Goal: Find specific page/section: Find specific page/section

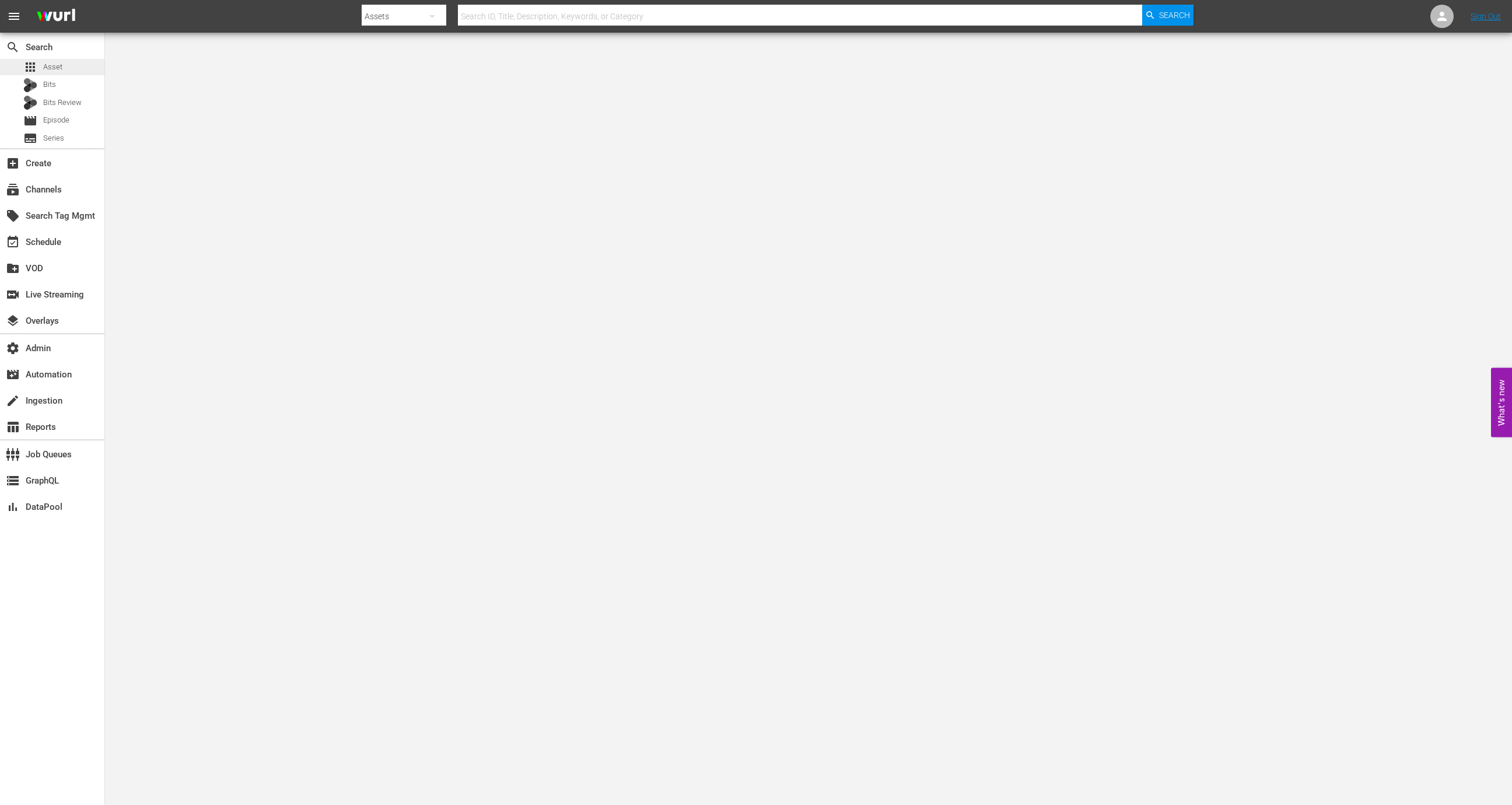
click at [63, 68] on div "apps Asset" at bounding box center [52, 67] width 104 height 16
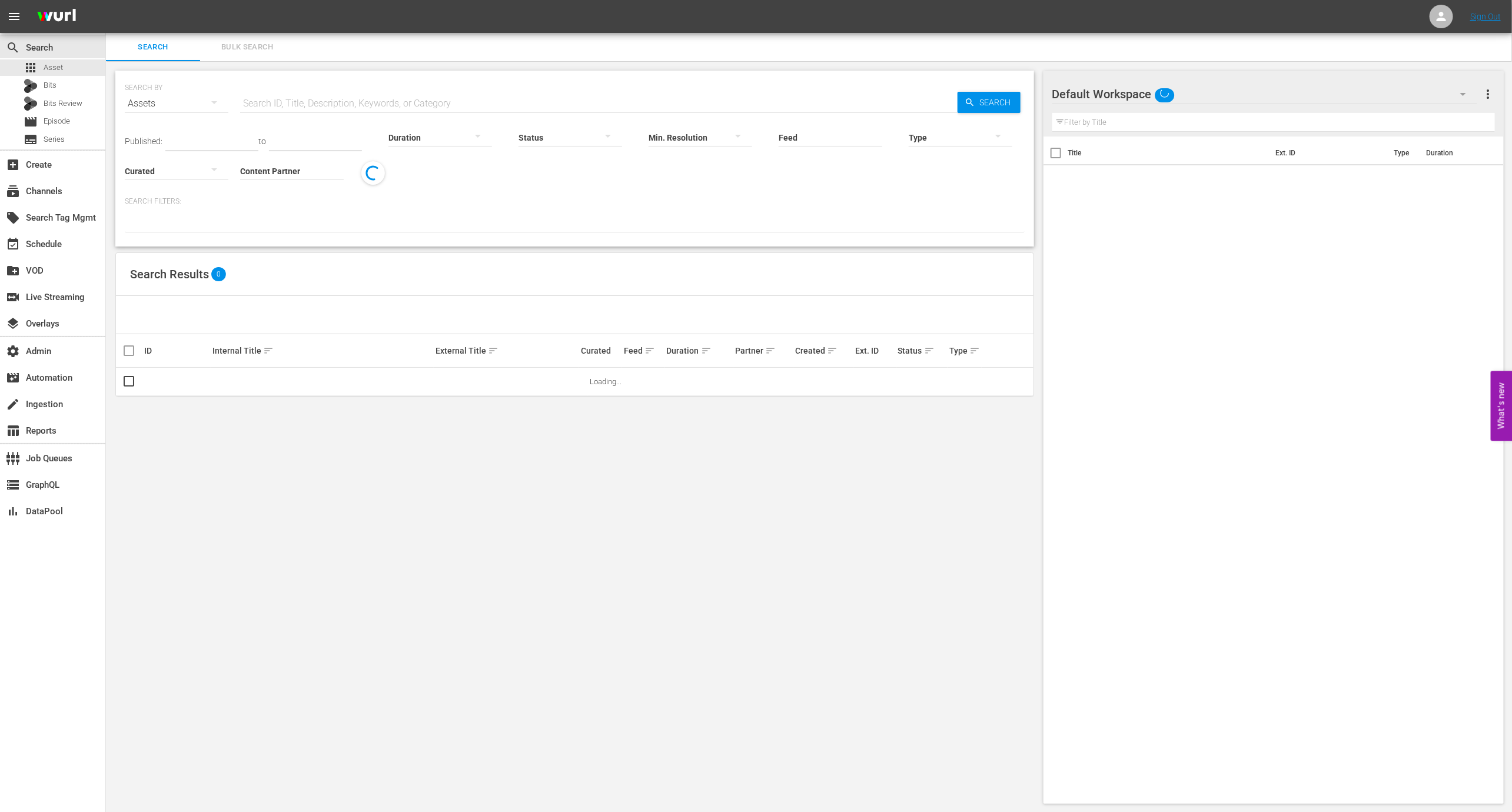
click at [312, 99] on input "text" at bounding box center [599, 103] width 718 height 28
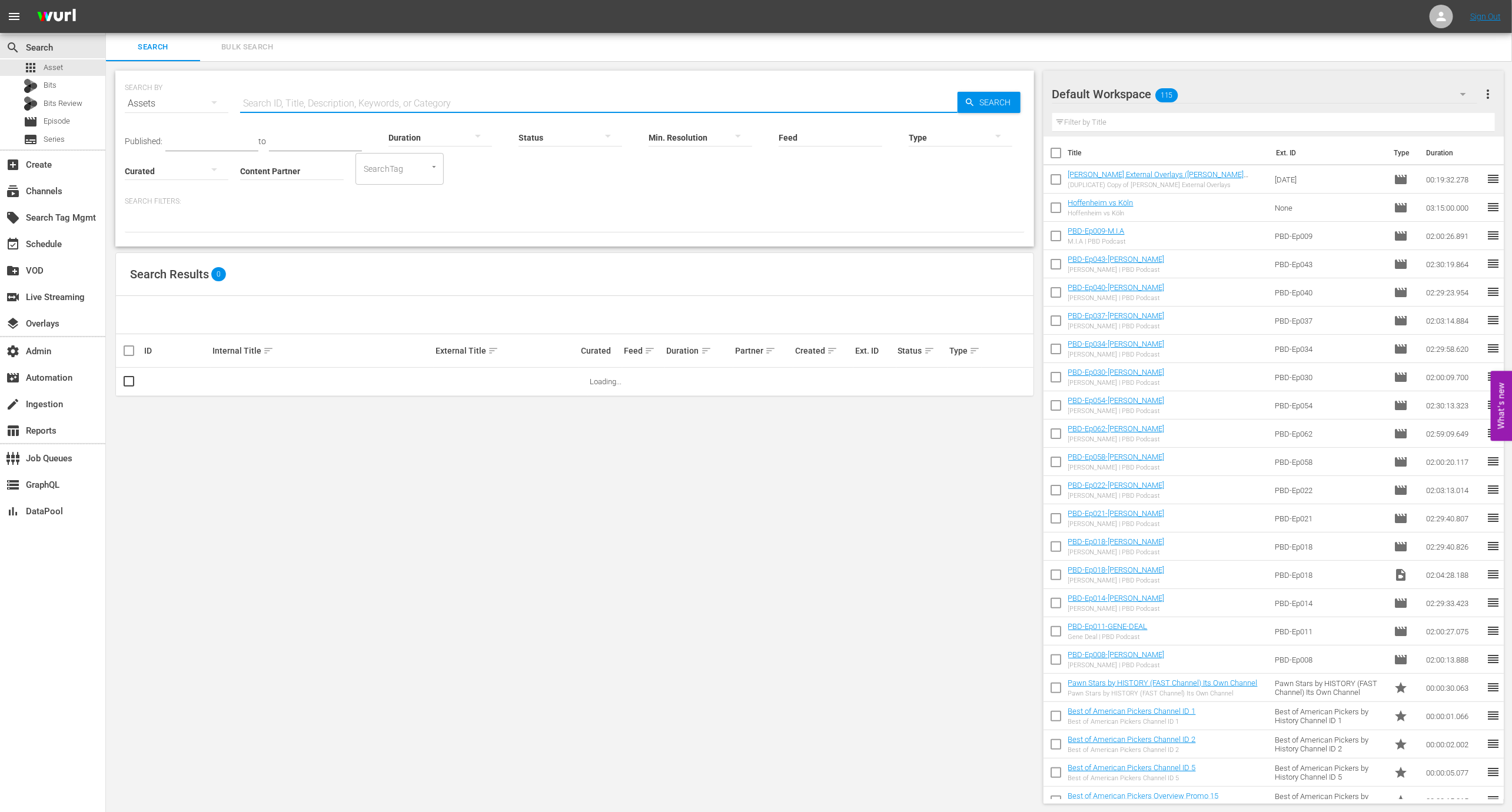
paste input "9984"
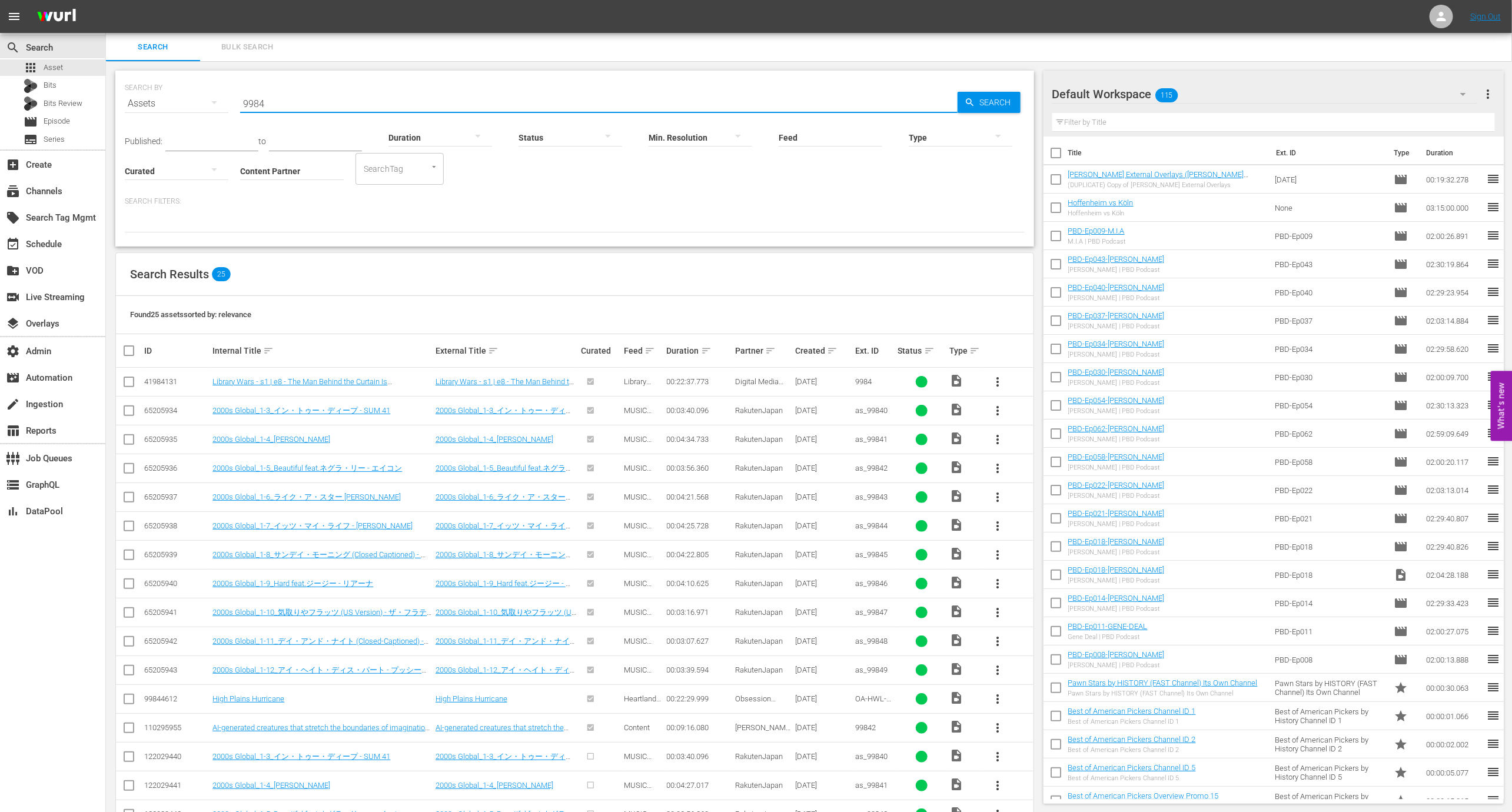
type input "9984"
click at [295, 180] on div "Content Partner Enter Search Term" at bounding box center [291, 163] width 103 height 42
click at [295, 180] on input "Content Partner" at bounding box center [291, 172] width 103 height 42
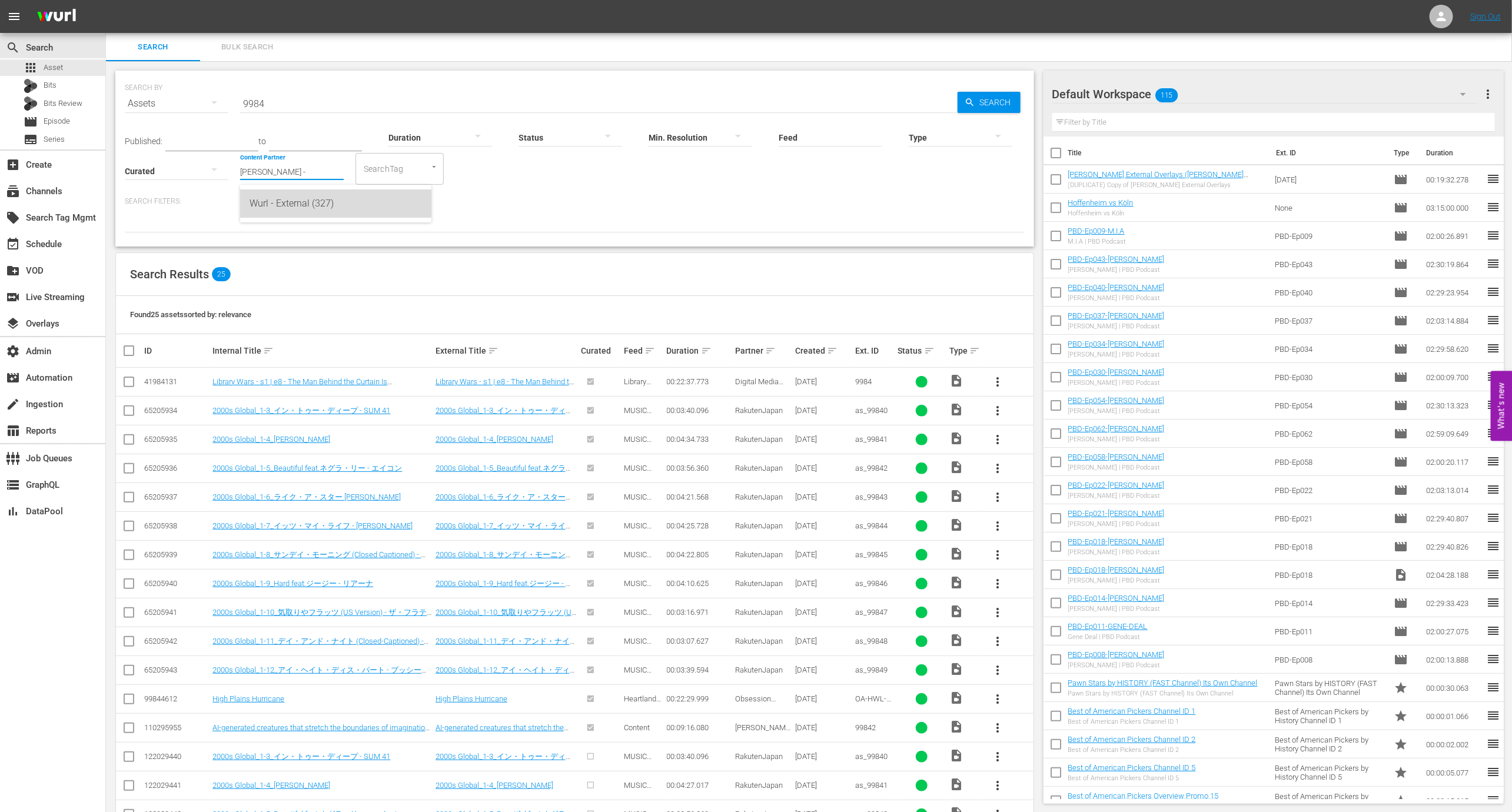
click at [290, 204] on div "Wurl - External (327)" at bounding box center [336, 203] width 172 height 28
type input "Wurl - External (327)"
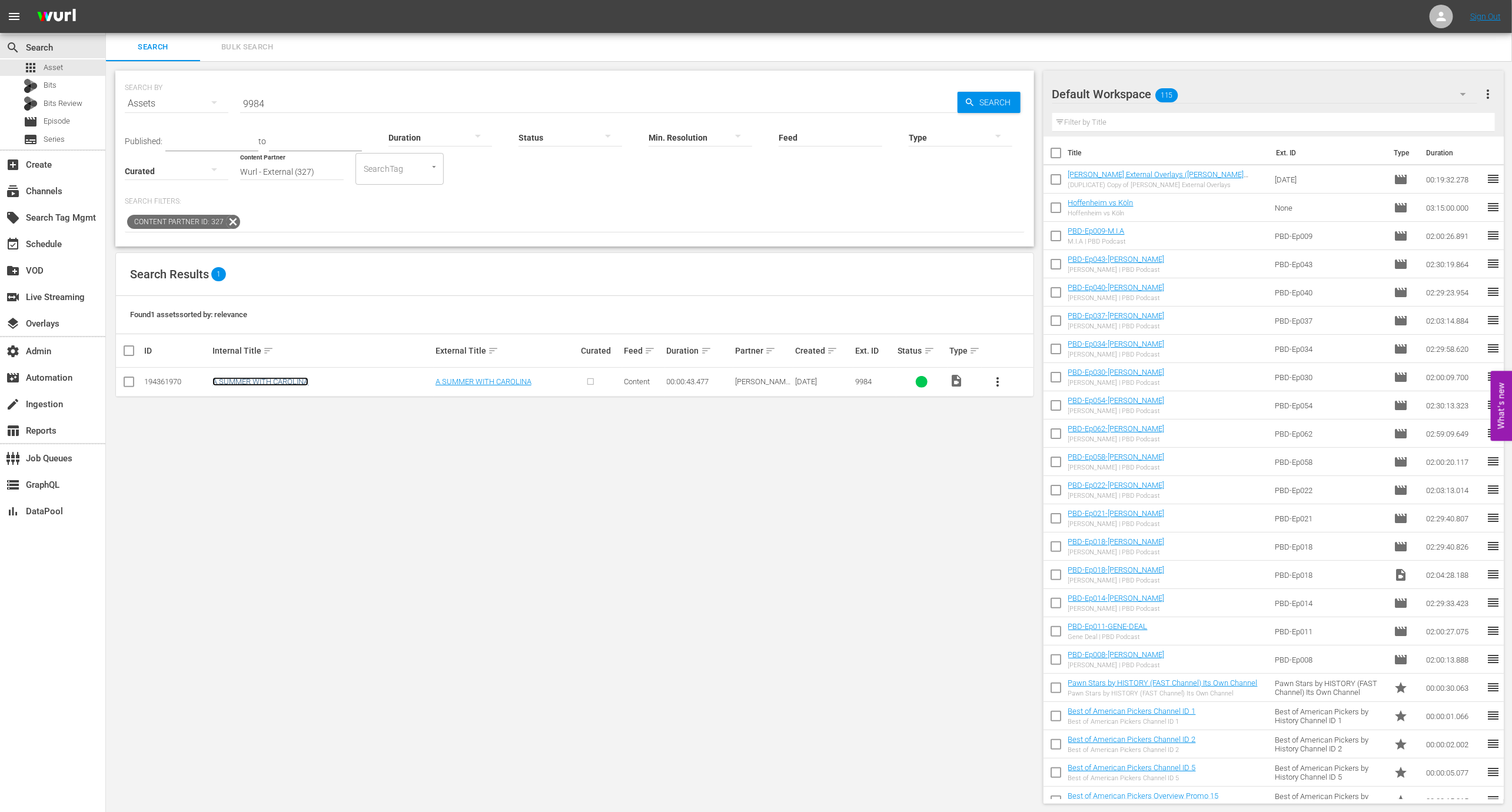
click at [288, 380] on link "A SUMMER WITH CAROLINA" at bounding box center [261, 381] width 96 height 9
click at [416, 394] on td "A SUMMER WITH CAROLINA" at bounding box center [322, 382] width 222 height 29
